Goal: Transaction & Acquisition: Subscribe to service/newsletter

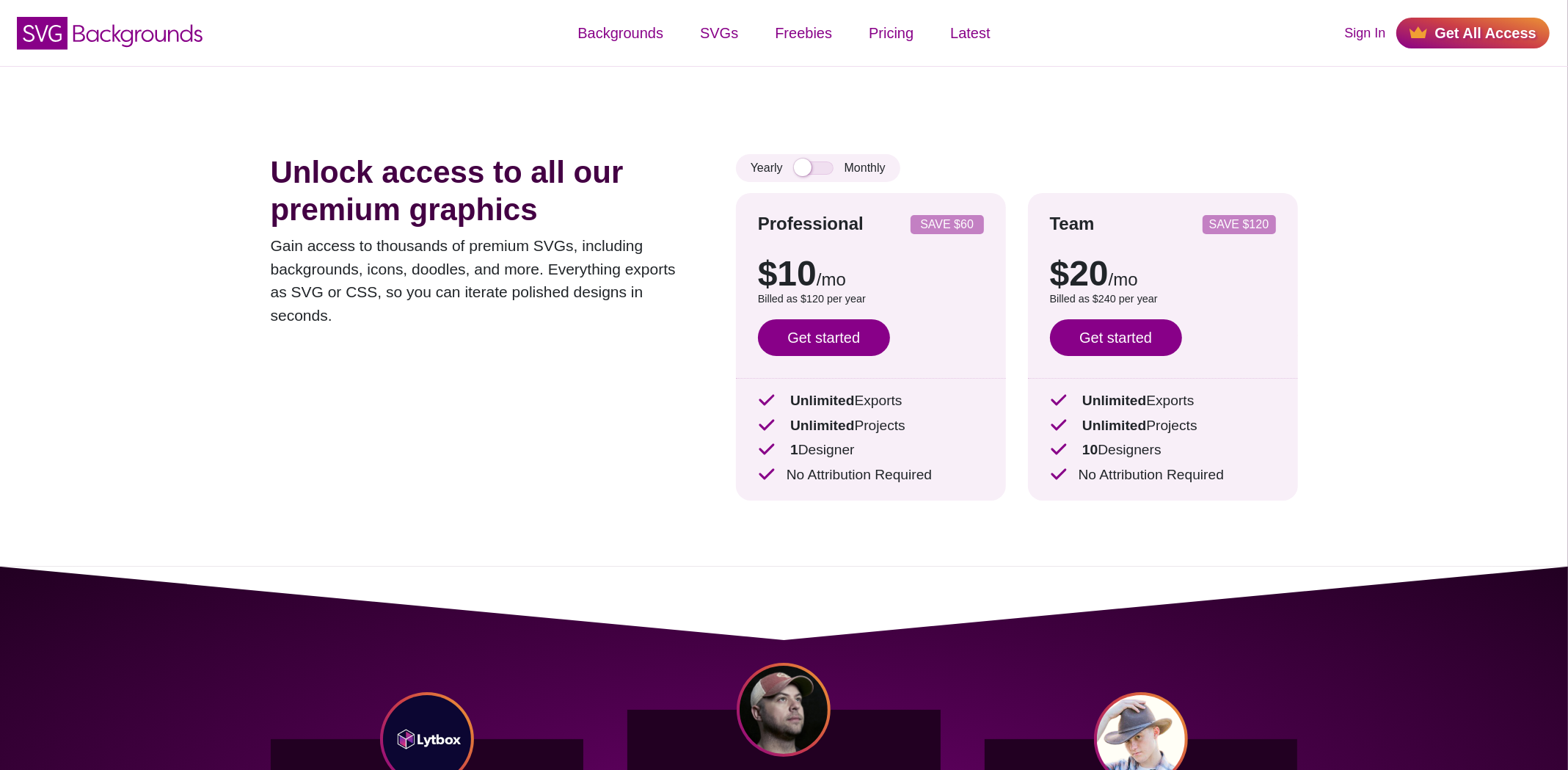
click at [820, 177] on div "Yearly Monthly" at bounding box center [818, 168] width 165 height 28
click at [812, 157] on div "Yearly Monthly" at bounding box center [818, 168] width 165 height 28
click at [823, 165] on input "checkbox" at bounding box center [814, 168] width 40 height 14
click at [800, 168] on input "checkbox" at bounding box center [814, 168] width 40 height 14
checkbox input "false"
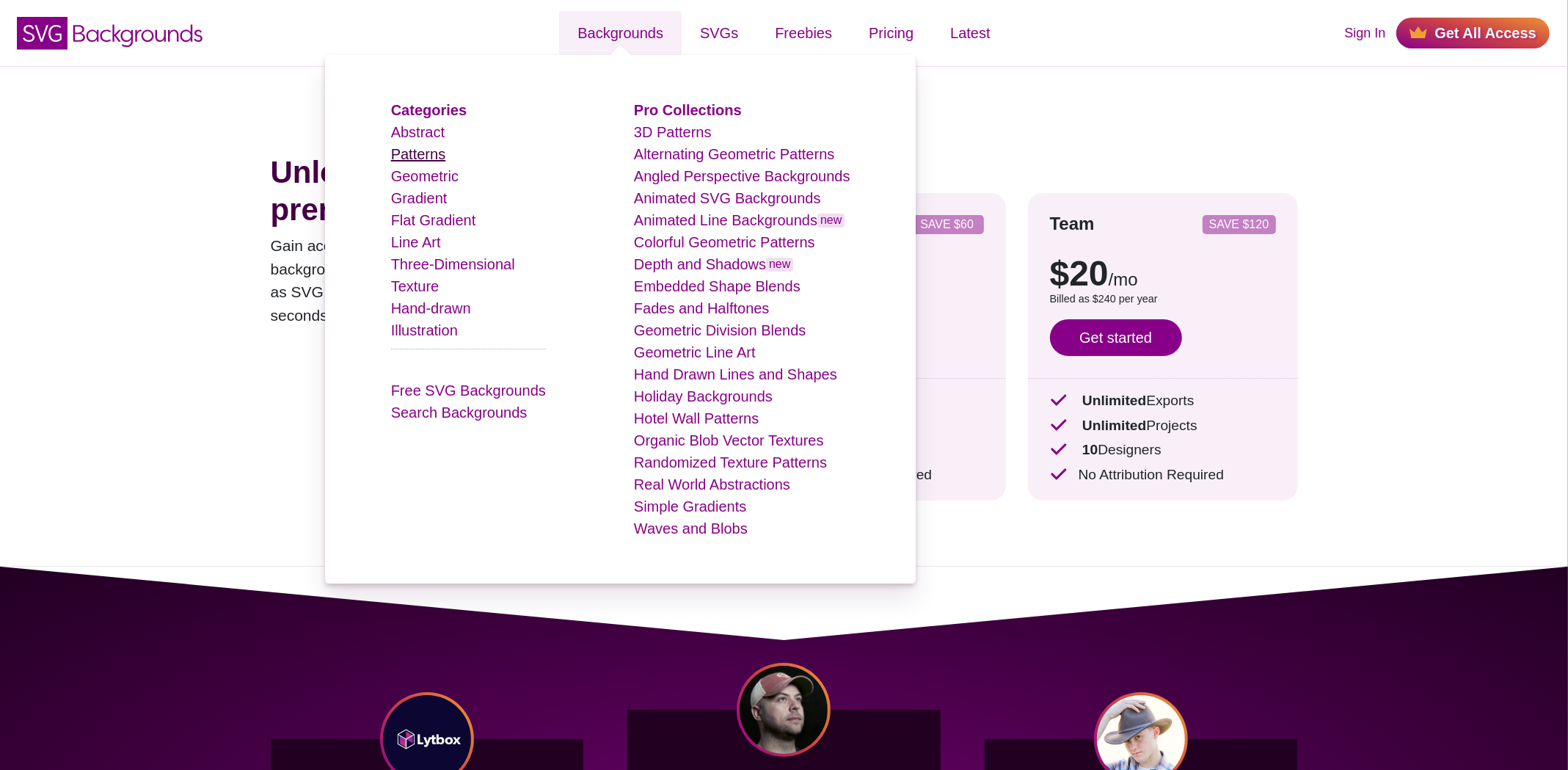
click at [425, 157] on link "Patterns" at bounding box center [418, 154] width 54 height 16
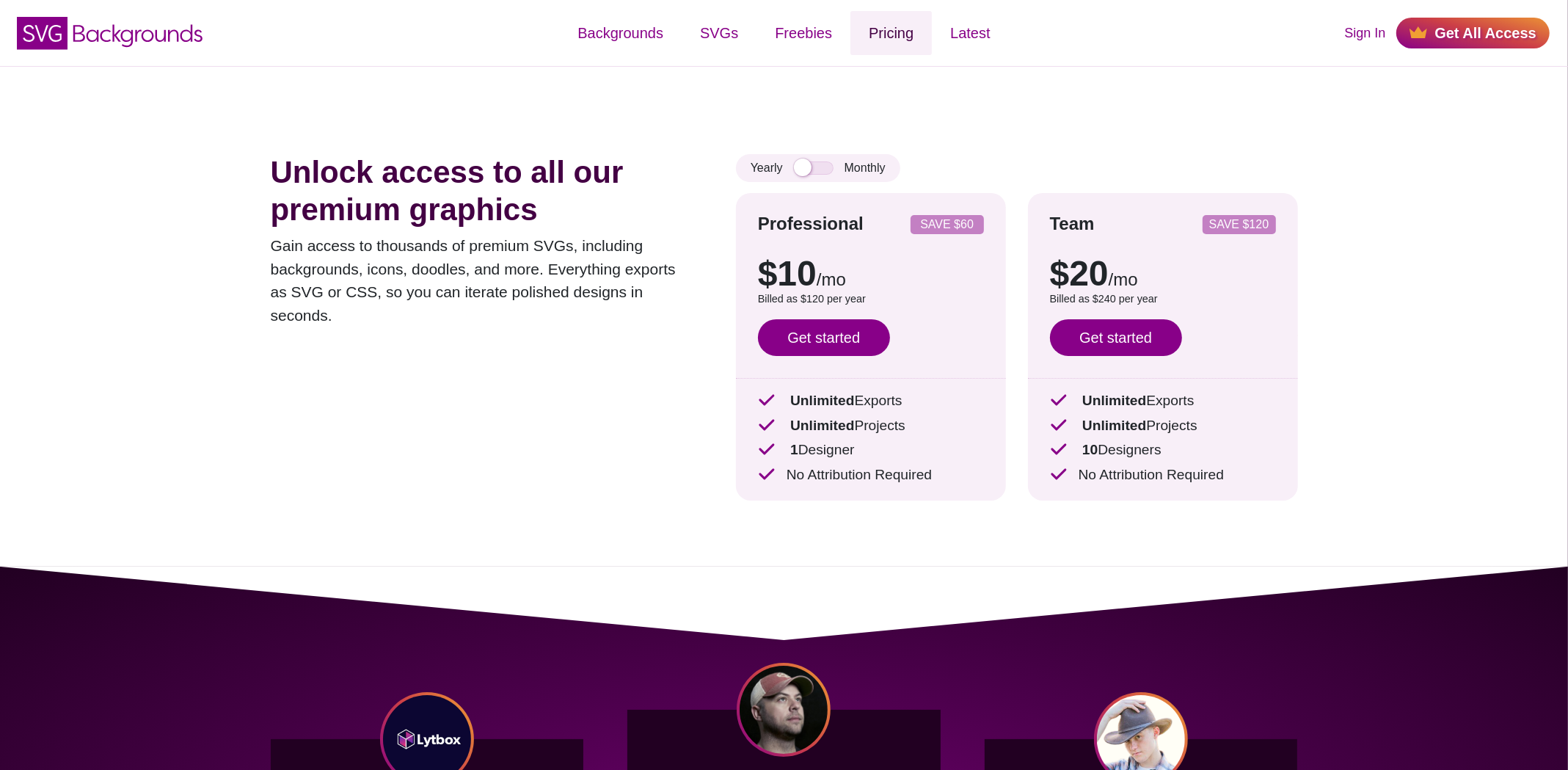
click at [889, 34] on link "Pricing" at bounding box center [892, 33] width 81 height 44
click at [971, 35] on link "Latest" at bounding box center [970, 33] width 76 height 44
